Goal: Task Accomplishment & Management: Use online tool/utility

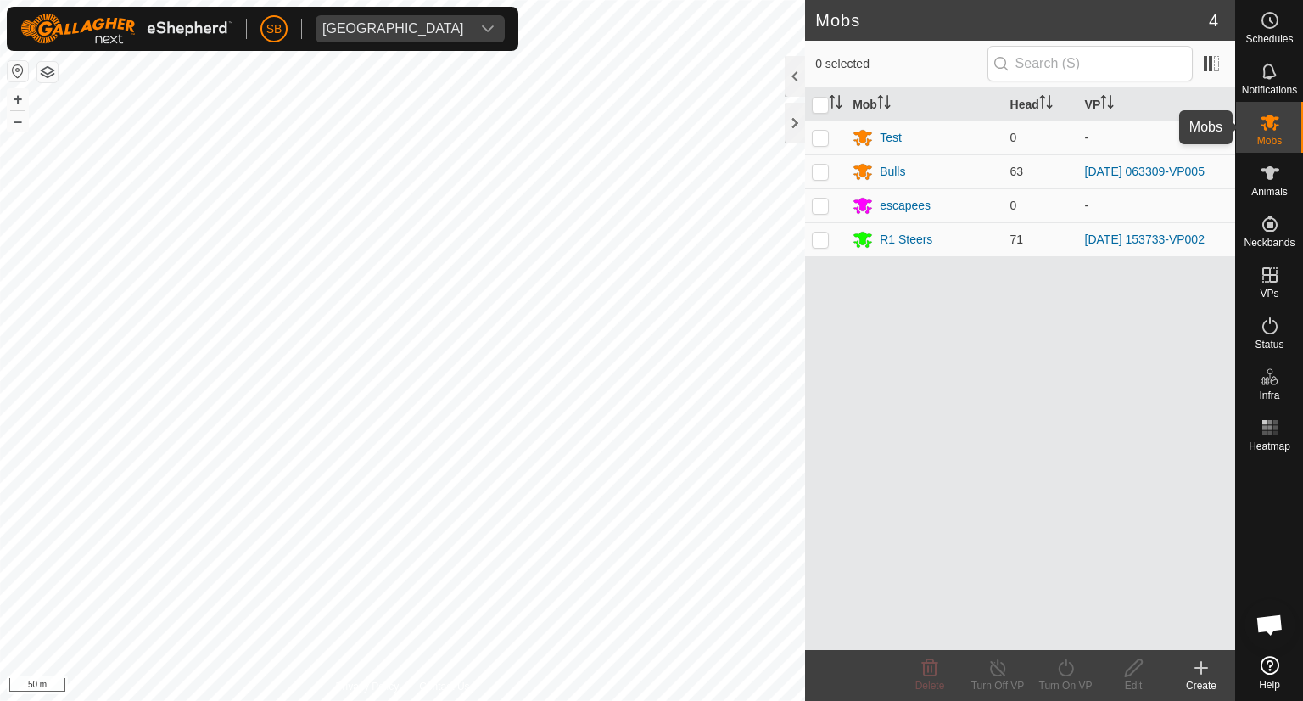
click at [1274, 120] on icon at bounding box center [1270, 122] width 20 height 20
click at [820, 238] on p-checkbox at bounding box center [820, 239] width 17 height 14
checkbox input "true"
click at [1066, 665] on icon at bounding box center [1065, 667] width 15 height 17
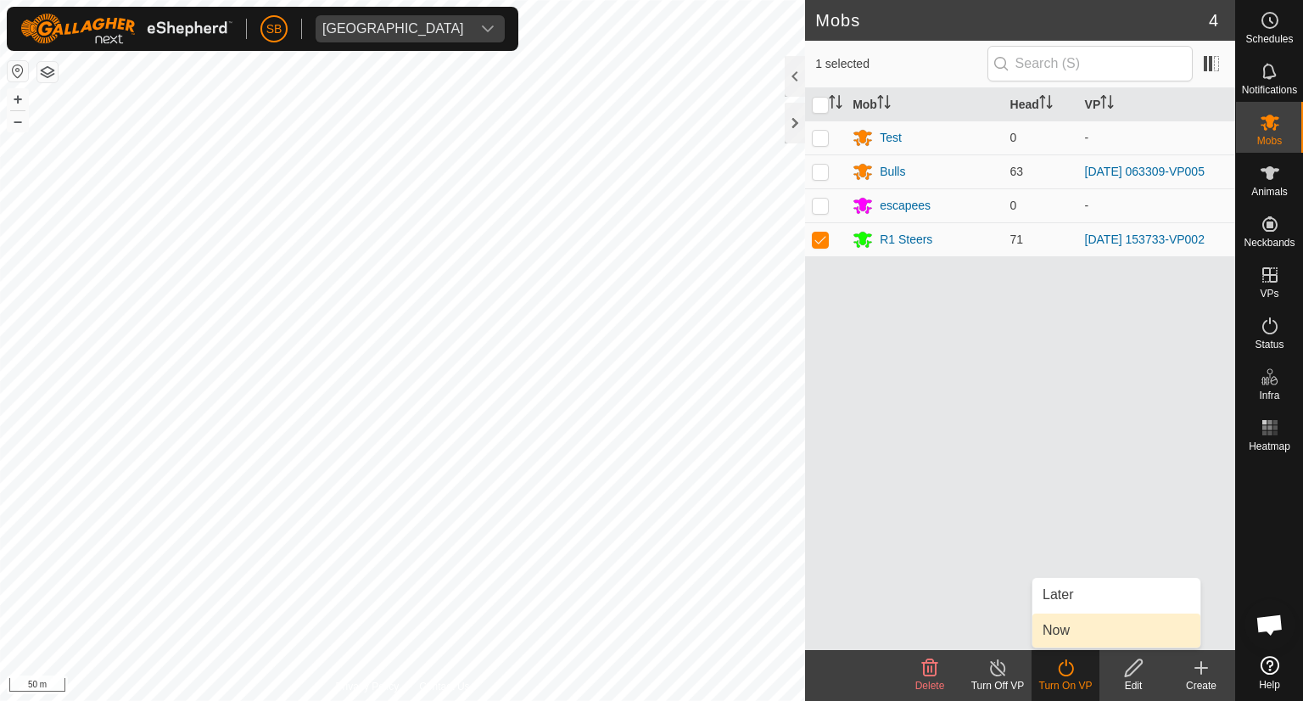
click at [1062, 636] on link "Now" at bounding box center [1117, 630] width 168 height 34
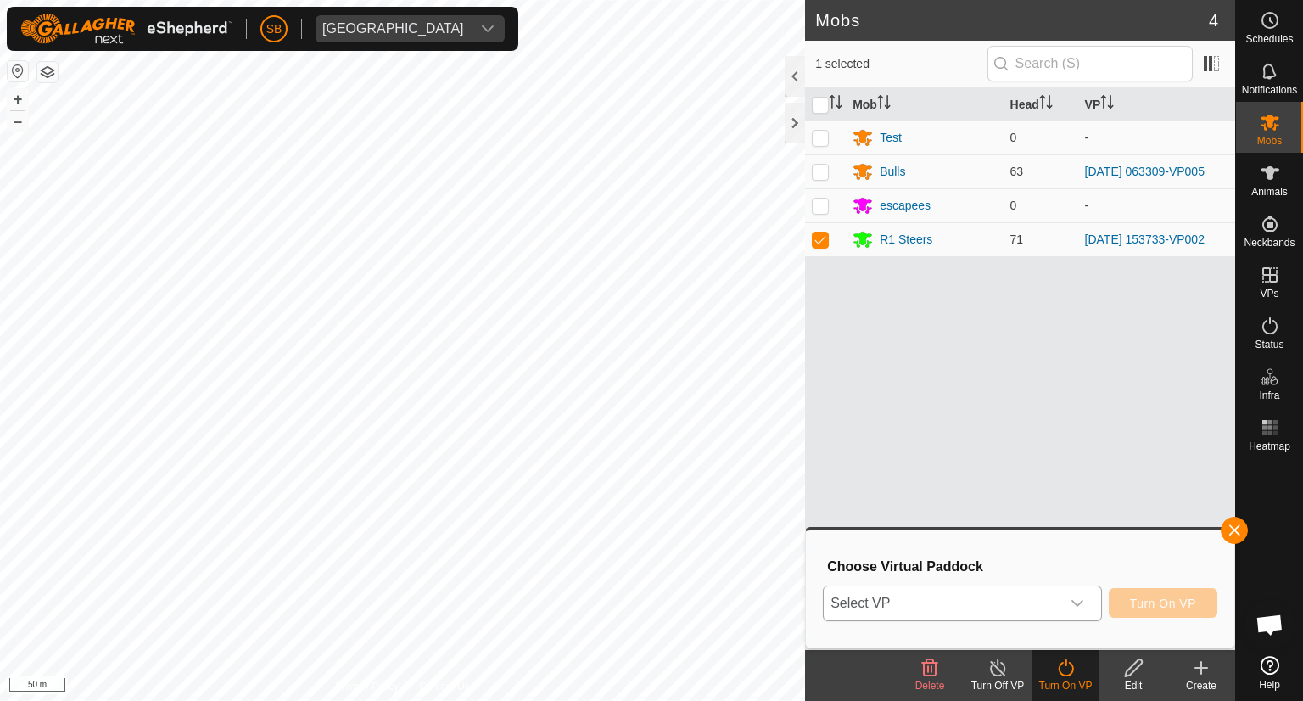
click at [1079, 612] on div "dropdown trigger" at bounding box center [1078, 603] width 34 height 34
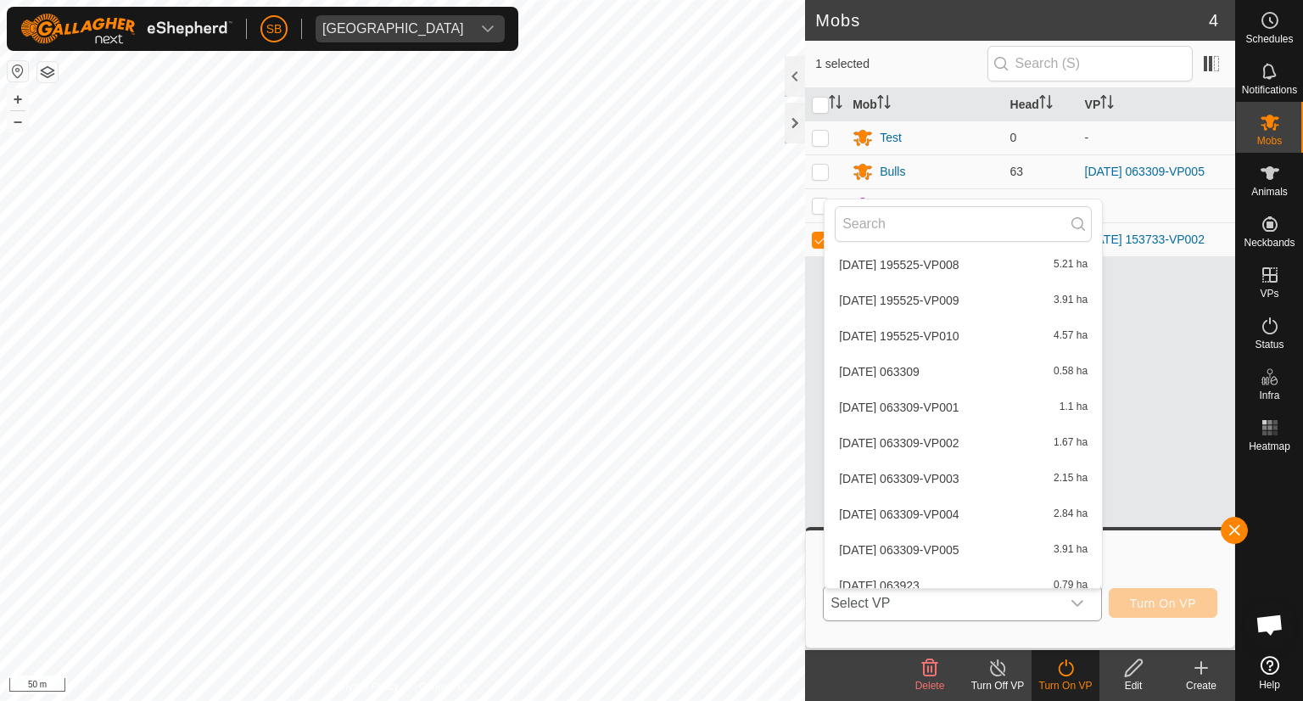
scroll to position [3262, 0]
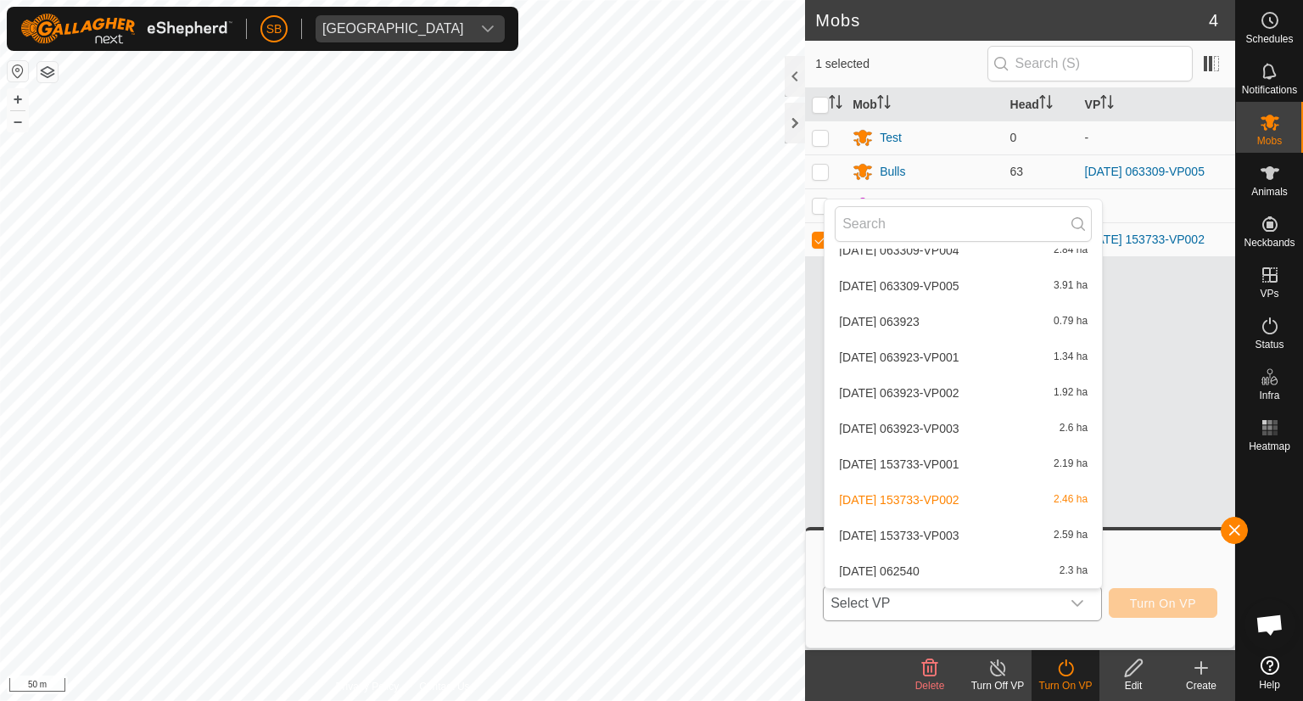
click at [977, 530] on li "[DATE] 153733-VP003 2.59 ha" at bounding box center [963, 535] width 277 height 34
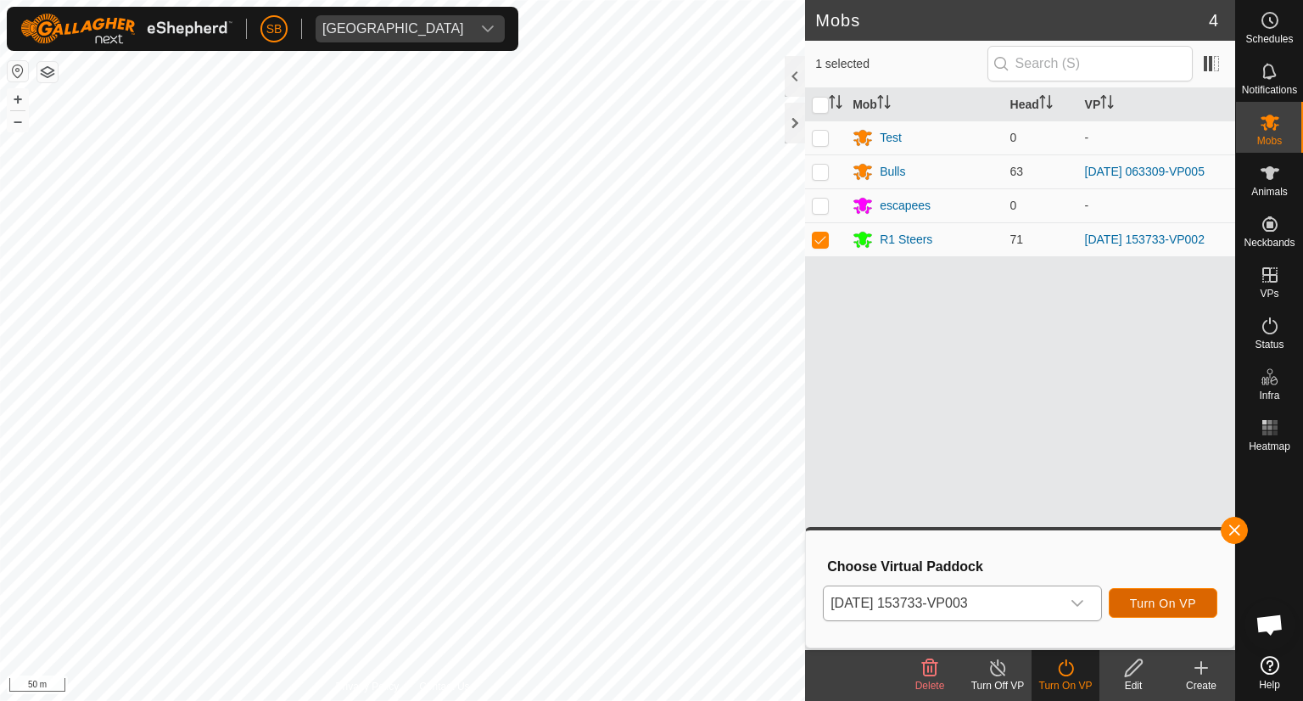
click at [1185, 605] on span "Turn On VP" at bounding box center [1163, 604] width 66 height 14
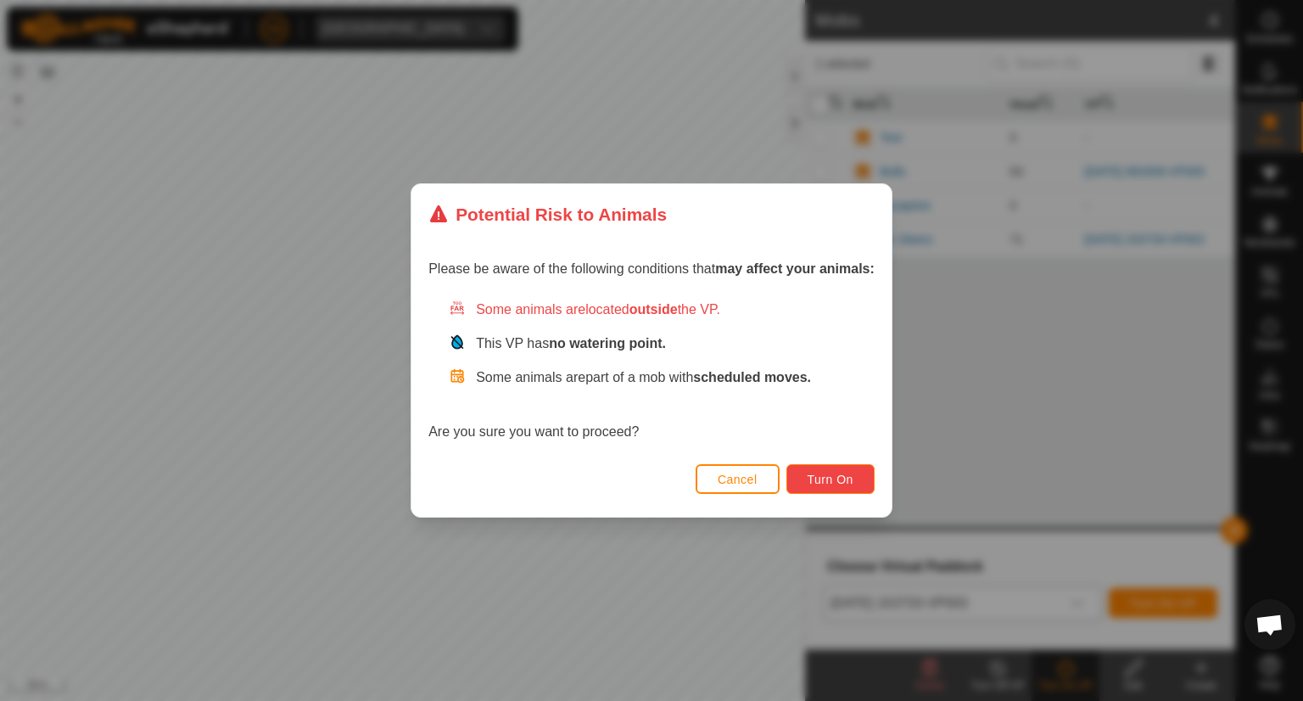
click at [837, 483] on span "Turn On" at bounding box center [831, 480] width 46 height 14
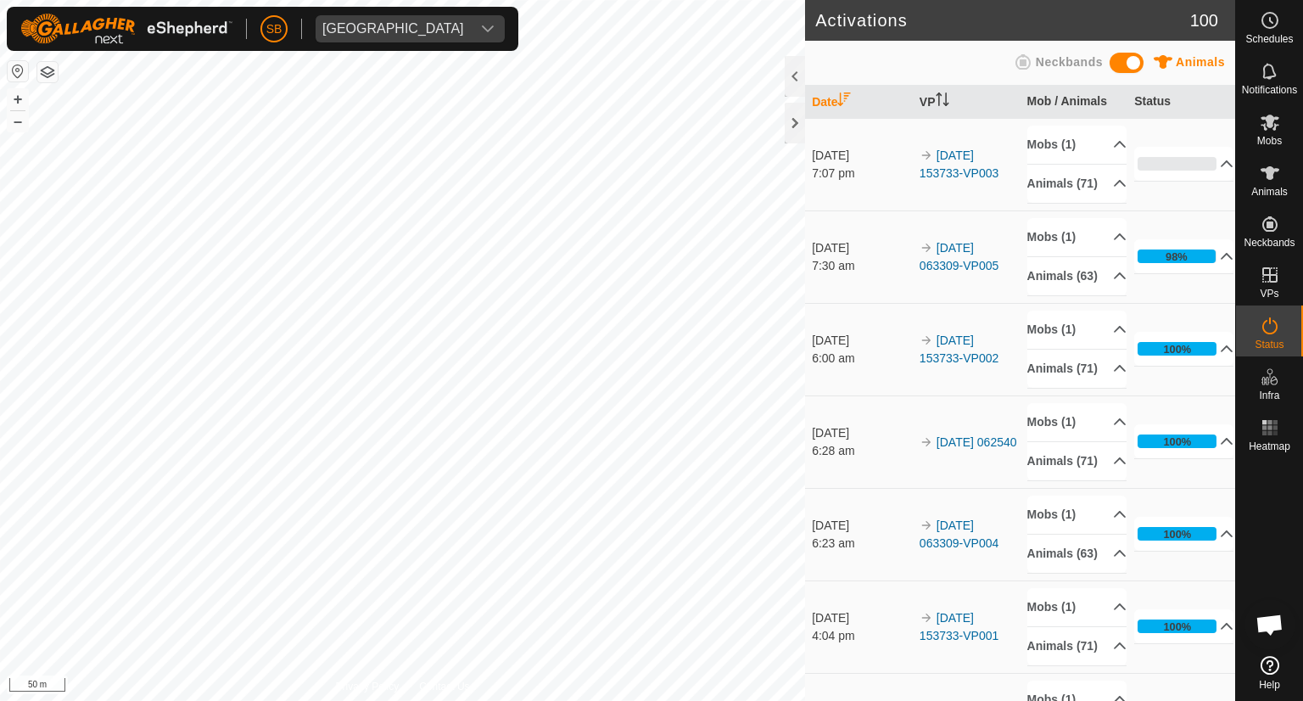
click at [741, 0] on html "SB [GEOGRAPHIC_DATA] Schedules Notifications Mobs Animals Neckbands VPs Status …" at bounding box center [651, 350] width 1303 height 701
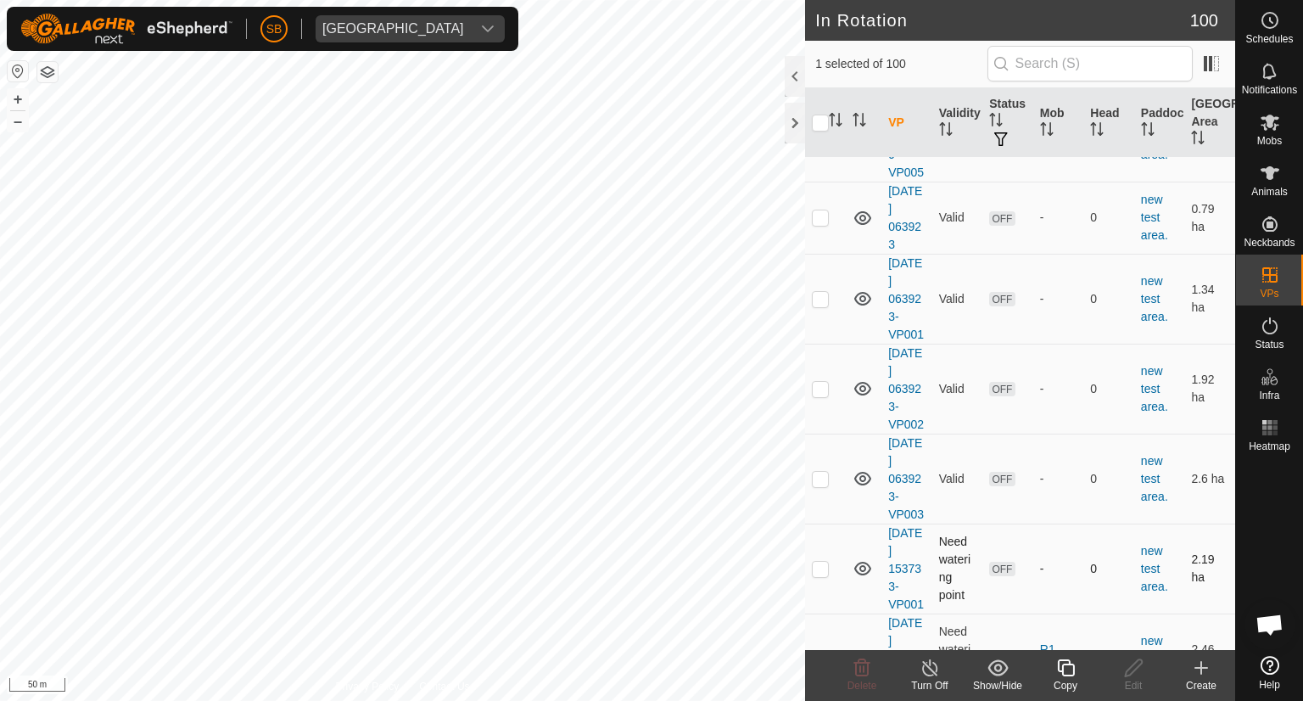
scroll to position [6910, 0]
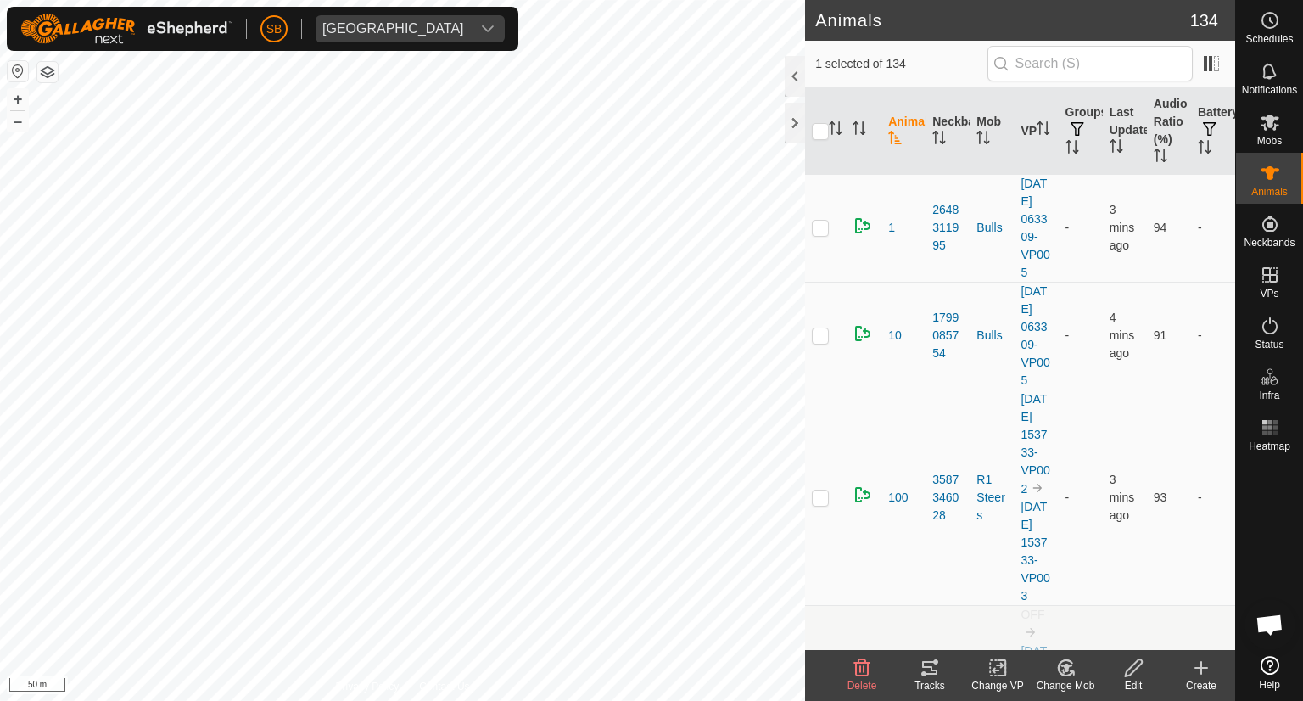
click at [933, 666] on icon at bounding box center [930, 668] width 20 height 20
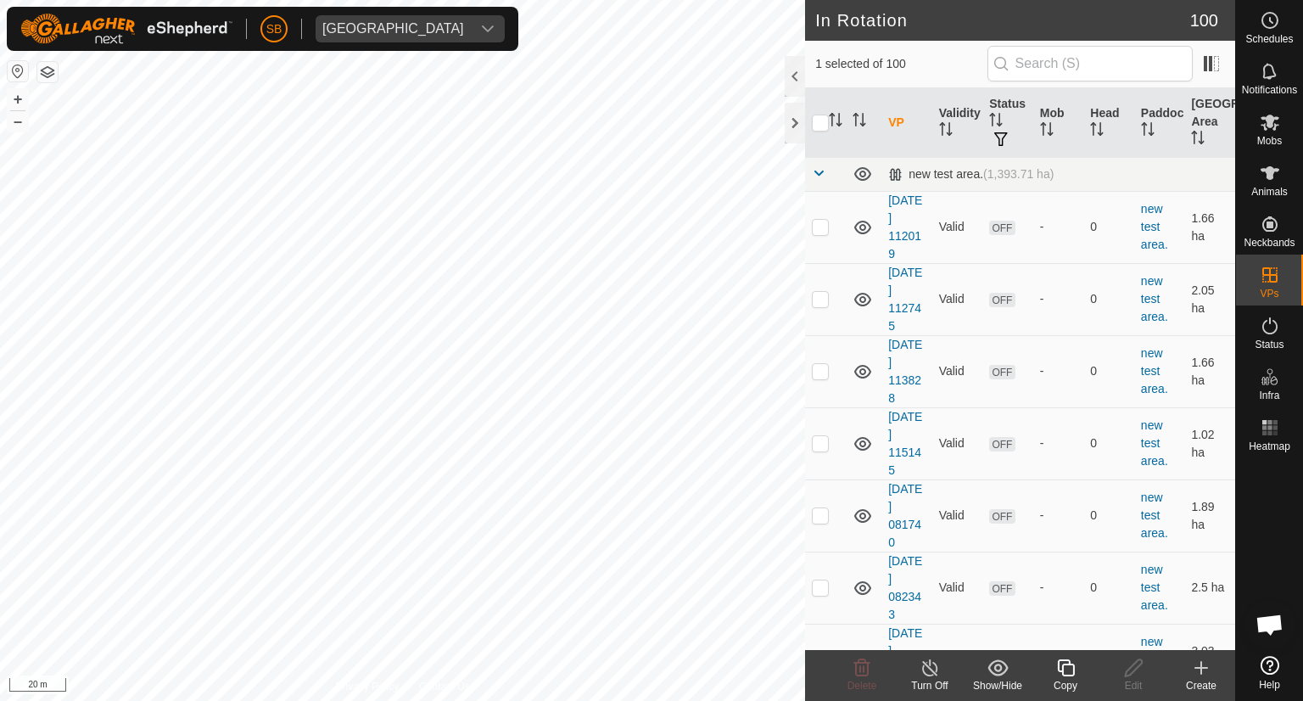
checkbox input "false"
click at [1277, 132] on icon at bounding box center [1270, 122] width 20 height 20
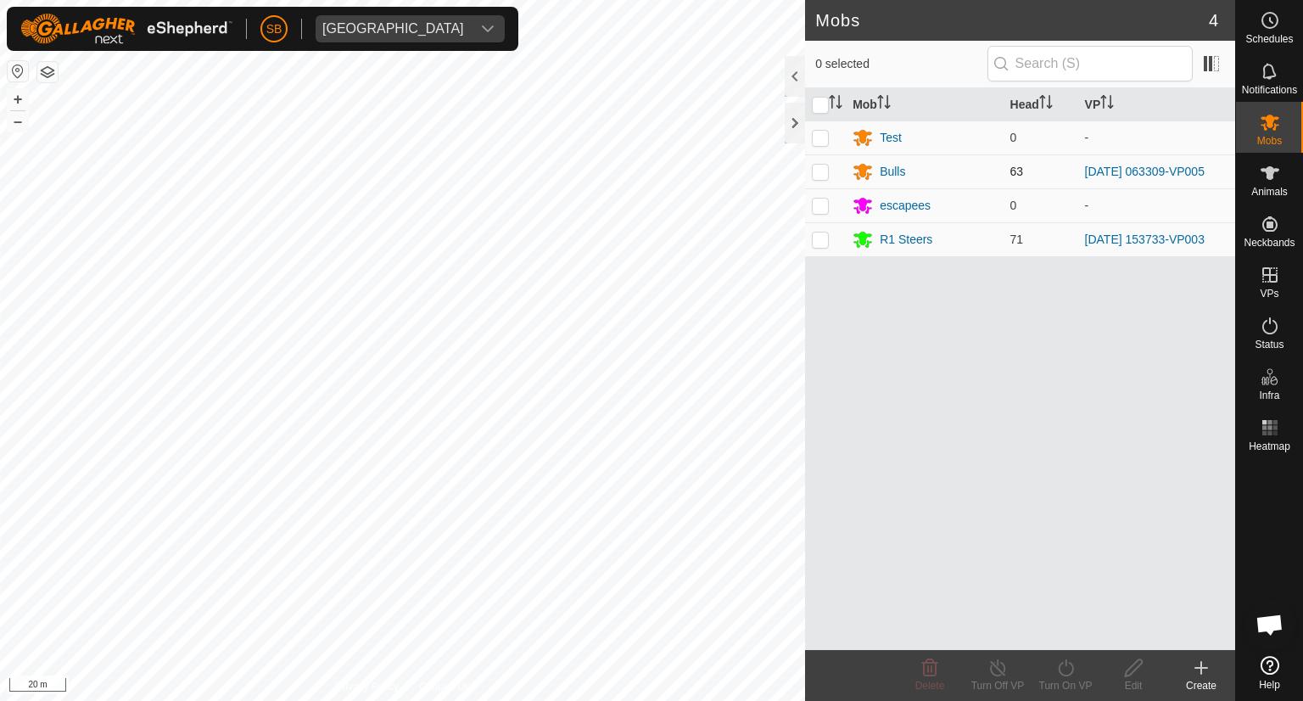
click at [821, 171] on p-checkbox at bounding box center [820, 172] width 17 height 14
checkbox input "true"
click at [1065, 683] on div "Turn On VP" at bounding box center [1066, 685] width 68 height 15
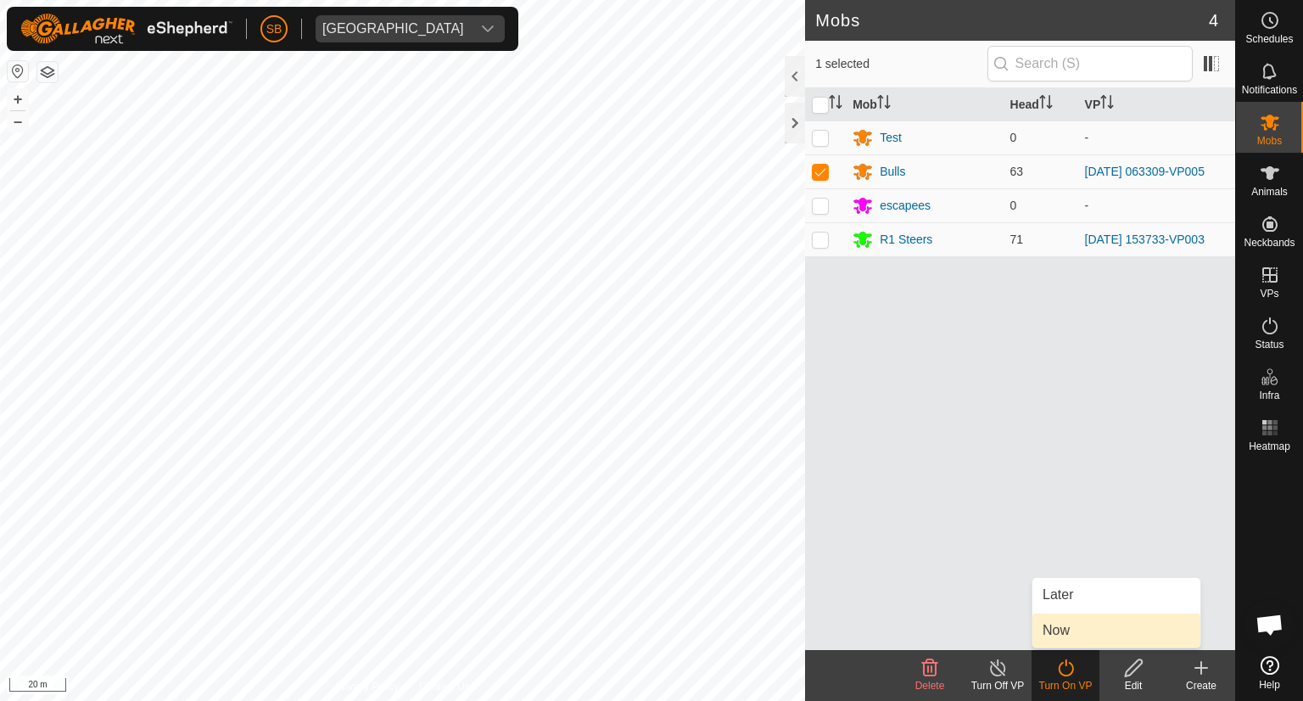
click at [1063, 634] on link "Now" at bounding box center [1117, 630] width 168 height 34
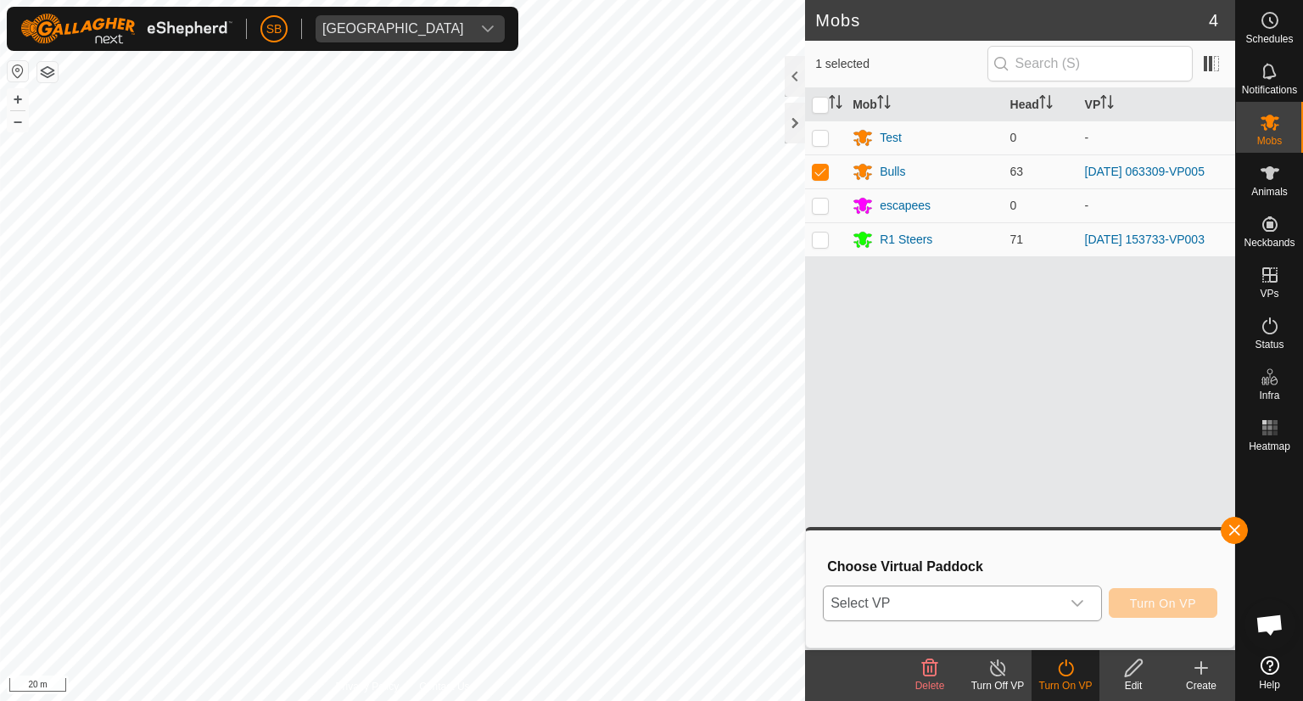
click at [1086, 602] on div "dropdown trigger" at bounding box center [1078, 603] width 34 height 34
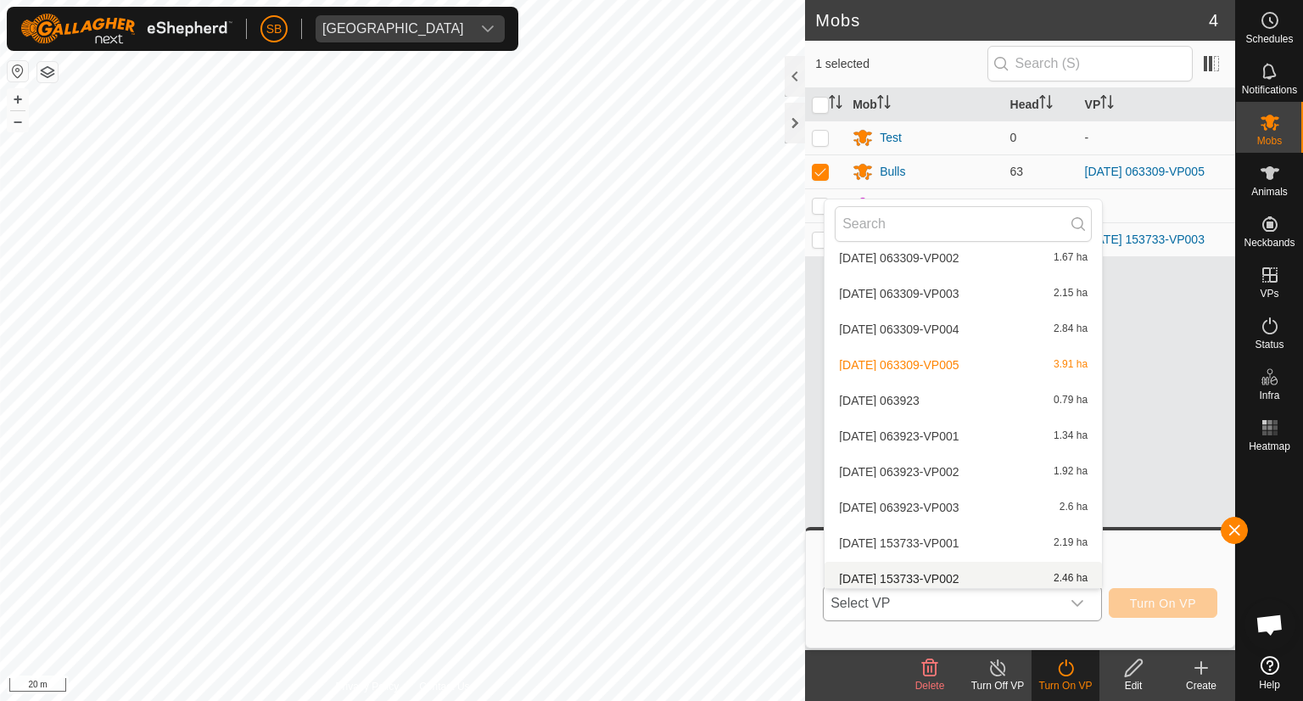
scroll to position [3182, 0]
click at [988, 369] on li "[DATE] 063309-VP005 3.91 ha" at bounding box center [963, 366] width 277 height 34
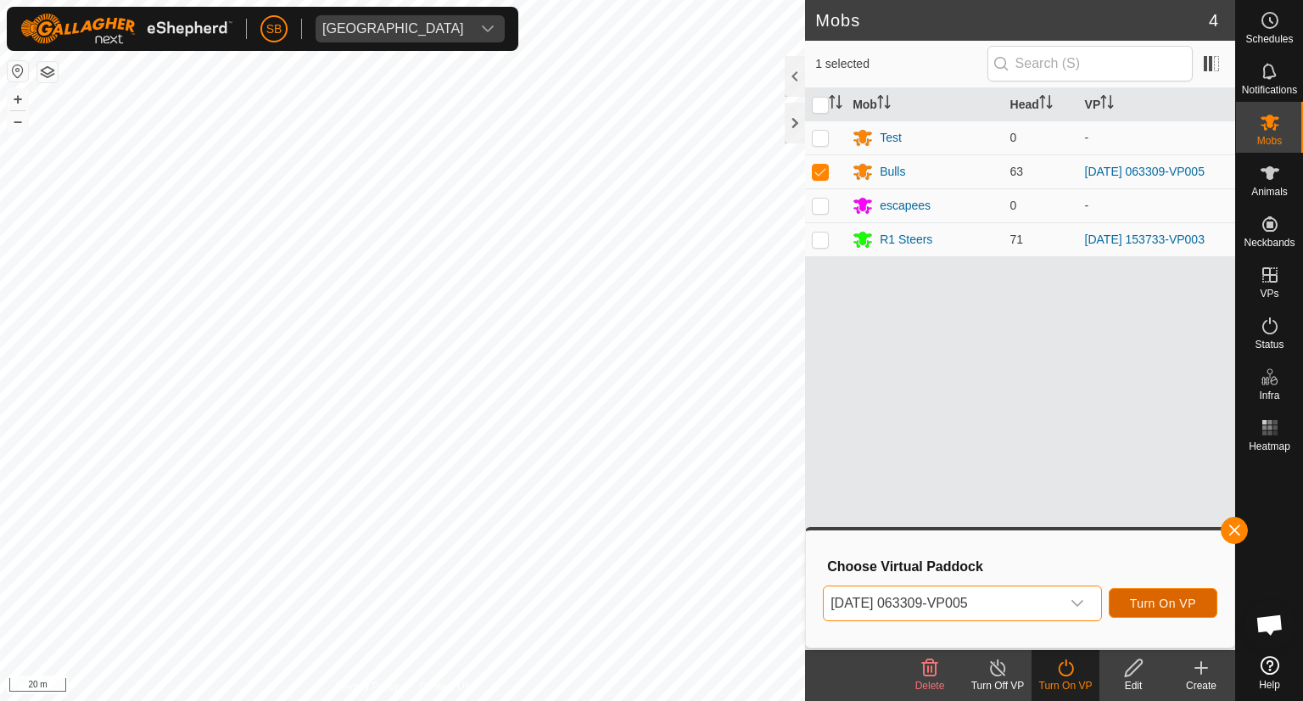
click at [1163, 603] on span "Turn On VP" at bounding box center [1163, 604] width 66 height 14
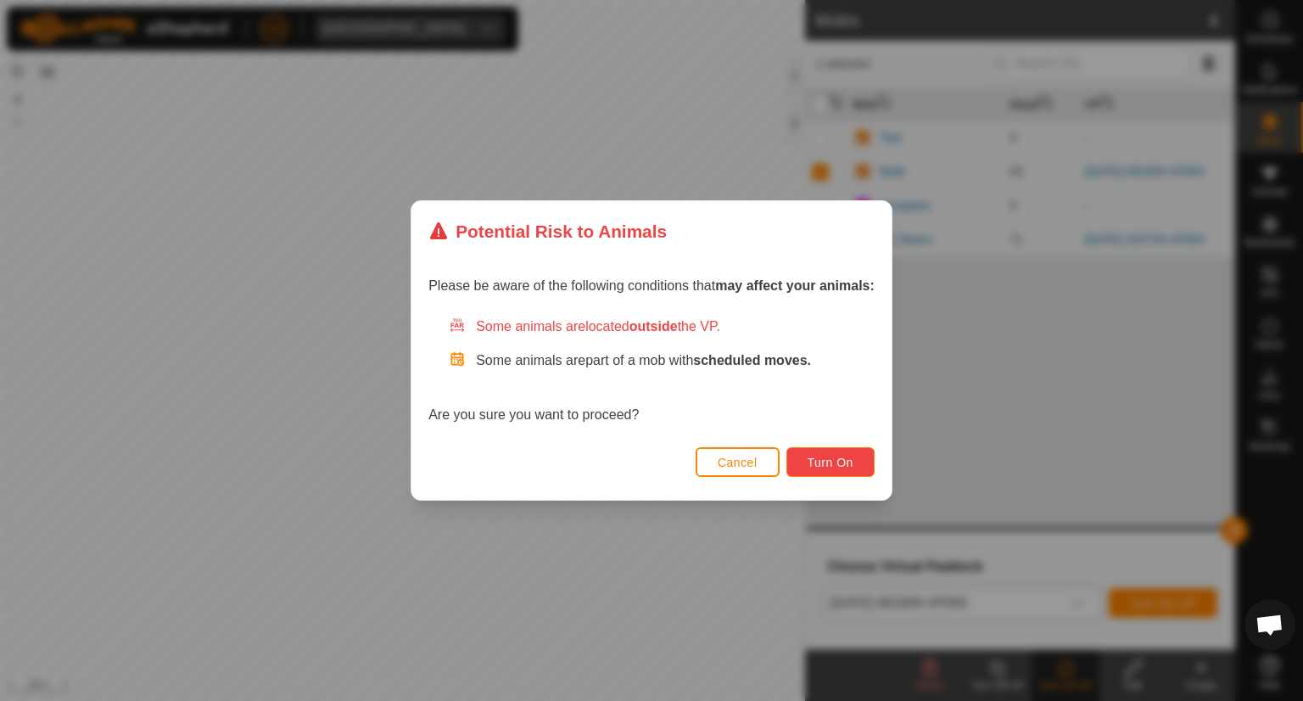
click at [852, 456] on span "Turn On" at bounding box center [831, 463] width 46 height 14
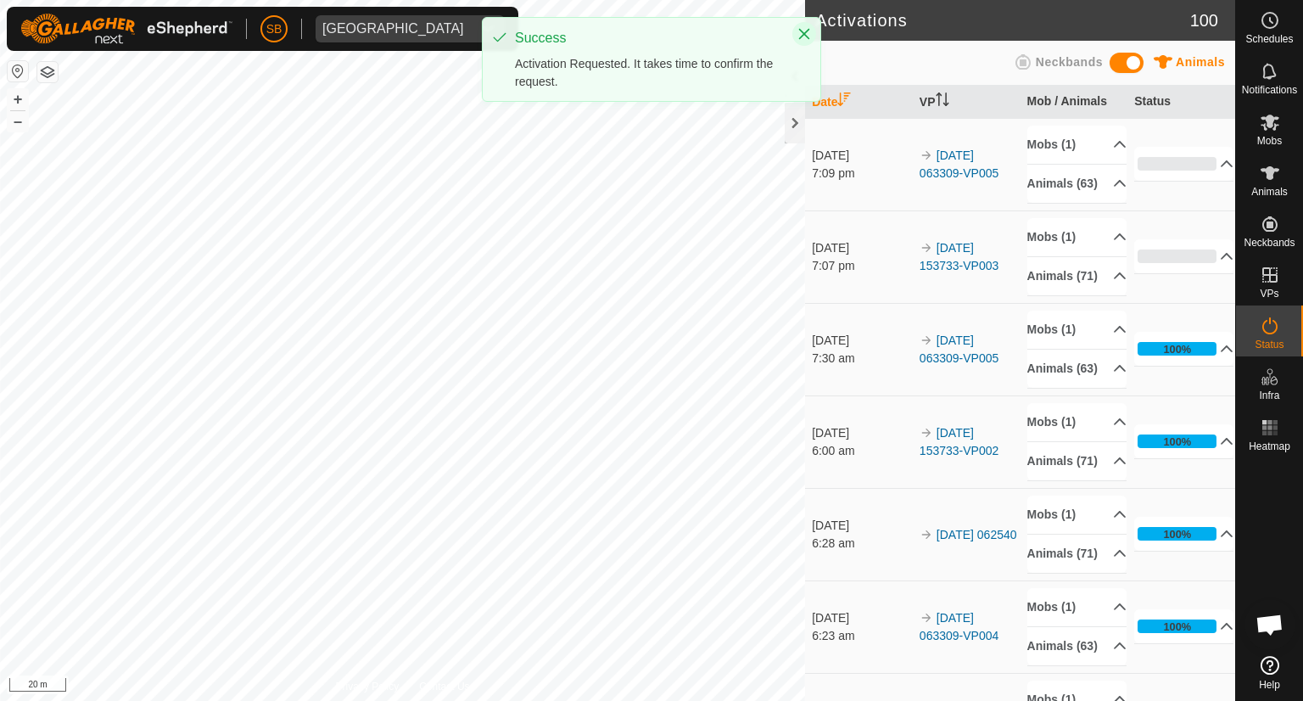
click at [802, 31] on icon "Close" at bounding box center [804, 34] width 11 height 11
